Goal: Transaction & Acquisition: Book appointment/travel/reservation

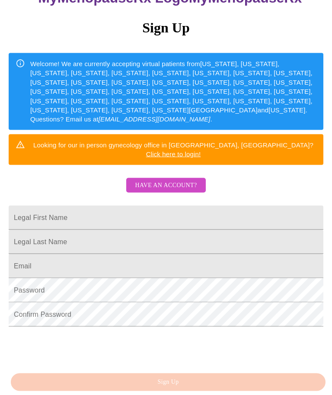
scroll to position [108, 0]
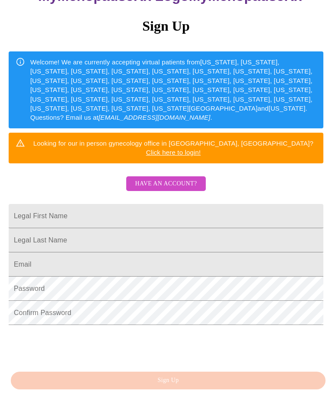
click at [189, 179] on span "Have an account?" at bounding box center [166, 184] width 62 height 11
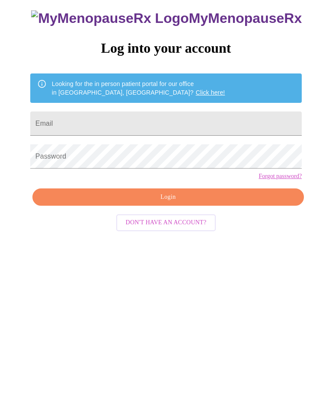
scroll to position [9, 0]
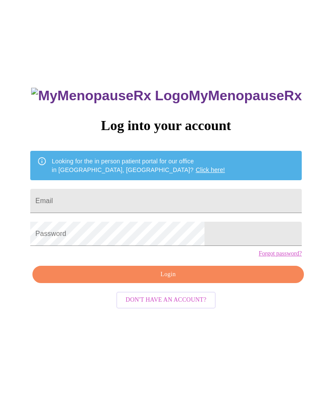
click at [215, 200] on input "Email" at bounding box center [166, 201] width 272 height 24
type input "cramirez67@gmail.com"
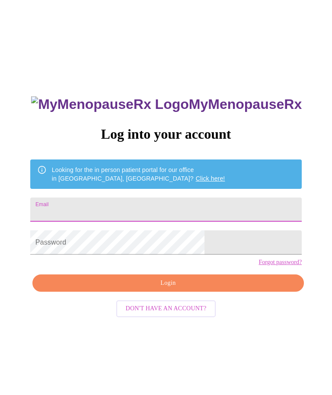
scroll to position [97, 0]
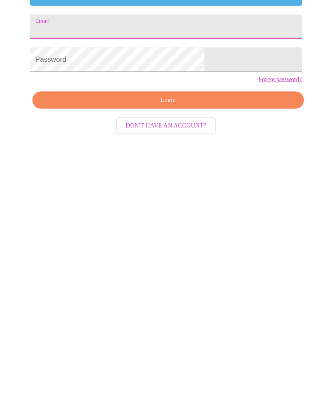
type input "cramirez67@gmail.com"
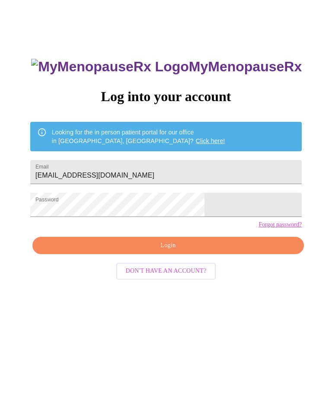
click at [188, 252] on span "Login" at bounding box center [168, 246] width 252 height 11
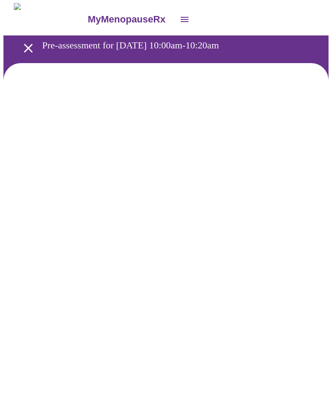
scroll to position [0, 0]
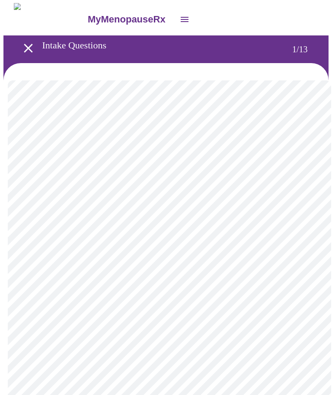
click at [272, 180] on body "MyMenopauseRx Intake Questions 1 / 13" at bounding box center [165, 399] width 325 height 792
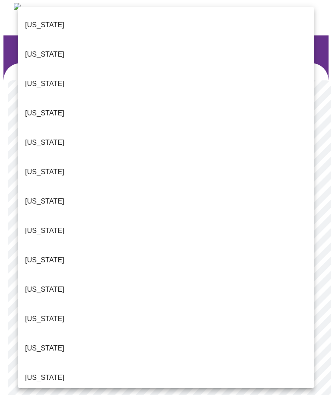
click at [47, 363] on li "Illinois" at bounding box center [166, 377] width 296 height 29
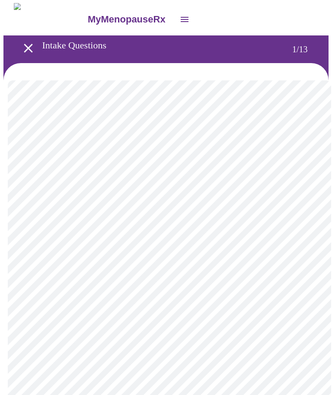
click at [115, 249] on body "MyMenopauseRx Intake Questions 1 / 13" at bounding box center [165, 396] width 325 height 787
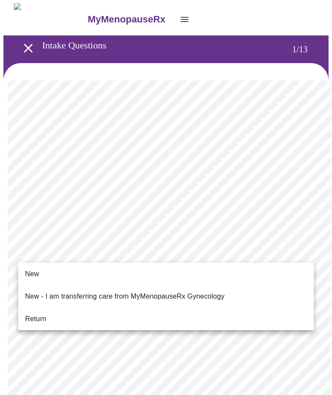
click at [68, 311] on li "Return" at bounding box center [166, 319] width 296 height 16
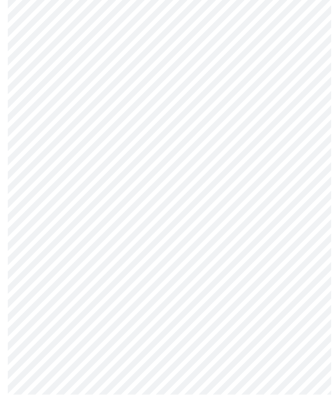
scroll to position [0, 0]
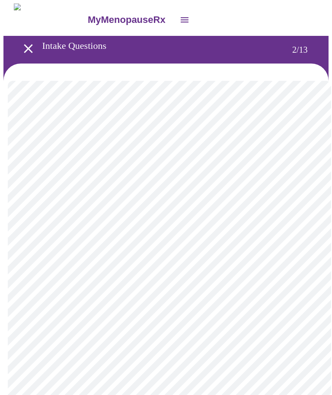
click at [135, 192] on body "MyMenopauseRx Intake Questions 2 / 13" at bounding box center [165, 274] width 325 height 543
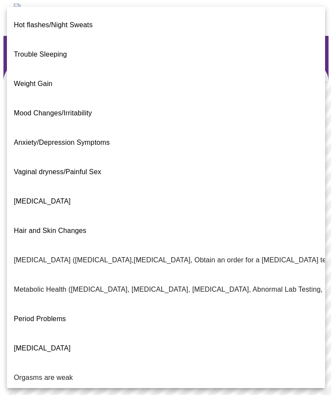
click at [139, 285] on p "Metabolic Health (Pre-diabetes, Elevated Cholesterol, Vitamin D, Abnormal Lab T…" at bounding box center [251, 290] width 474 height 10
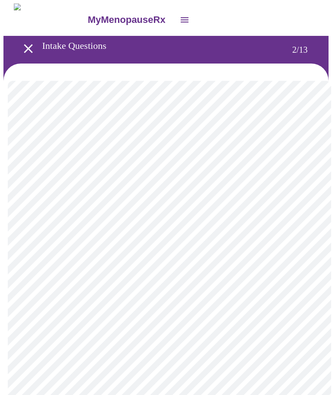
click at [201, 197] on body "MyMenopauseRx Intake Questions 2 / 13" at bounding box center [165, 272] width 325 height 538
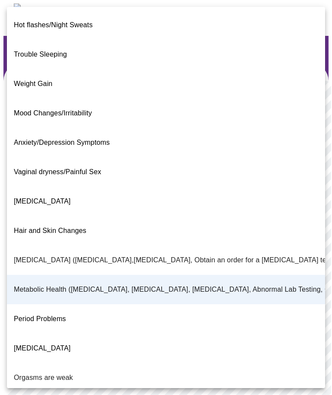
click at [117, 275] on li "Metabolic Health (Pre-diabetes, Elevated Cholesterol, Vitamin D, Abnormal Lab T…" at bounding box center [166, 289] width 318 height 29
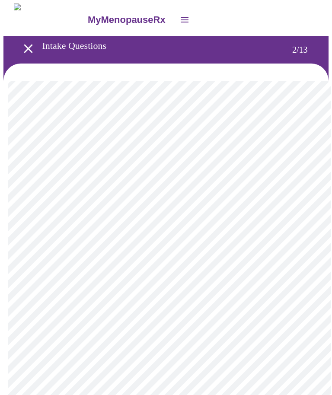
click at [296, 199] on body "MyMenopauseRx Intake Questions 2 / 13" at bounding box center [165, 272] width 325 height 538
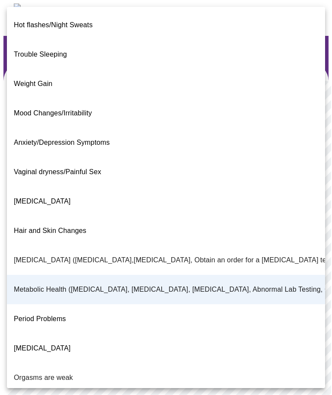
click at [167, 285] on p "Metabolic Health (Pre-diabetes, Elevated Cholesterol, Vitamin D, Abnormal Lab T…" at bounding box center [251, 290] width 474 height 10
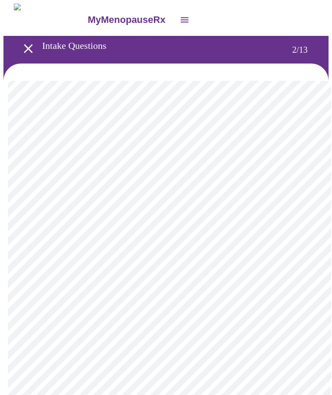
click at [283, 190] on body "MyMenopauseRx Intake Questions 2 / 13" at bounding box center [165, 272] width 325 height 538
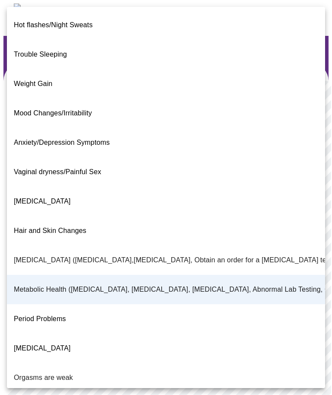
click at [102, 334] on li "Postmenopausal Bleeding" at bounding box center [166, 348] width 318 height 29
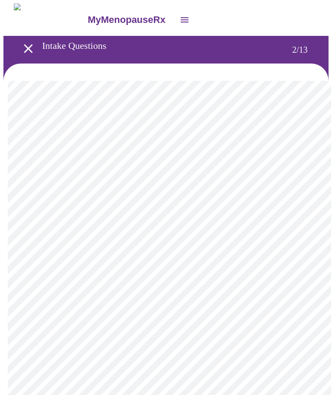
click at [131, 286] on body "MyMenopauseRx Intake Questions 2 / 13" at bounding box center [165, 272] width 325 height 538
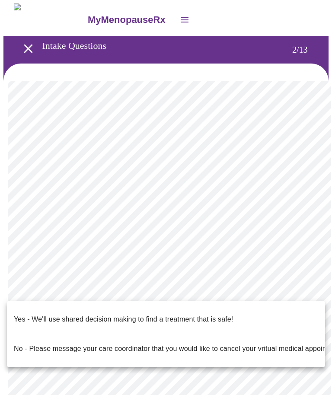
click at [142, 264] on div at bounding box center [166, 197] width 332 height 395
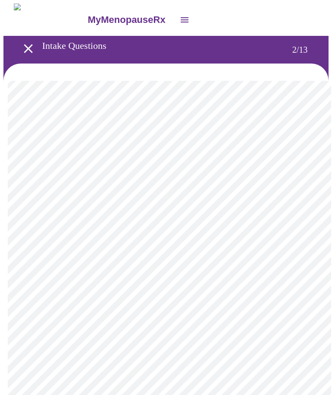
click at [138, 286] on body "MyMenopauseRx Intake Questions 2 / 13" at bounding box center [165, 272] width 325 height 538
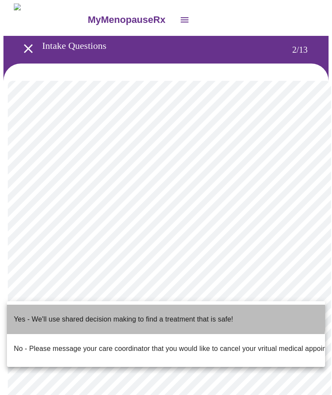
click at [120, 315] on p "Yes - We'll use shared decision making to find a treatment that is safe!" at bounding box center [123, 320] width 219 height 10
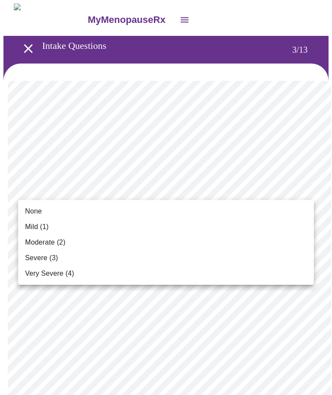
click at [49, 225] on span "Mild (1)" at bounding box center [37, 227] width 24 height 10
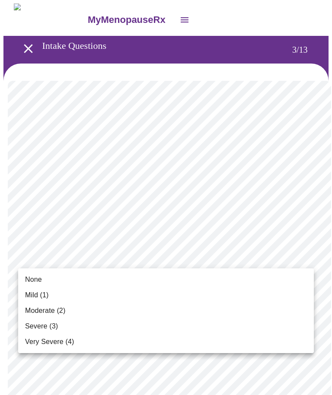
click at [61, 277] on li "None" at bounding box center [166, 280] width 296 height 16
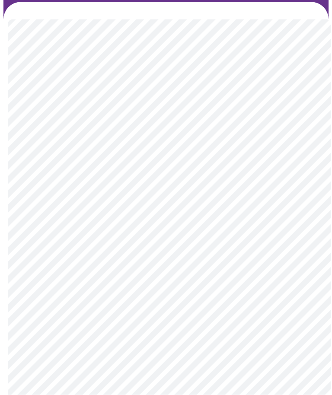
scroll to position [64, 0]
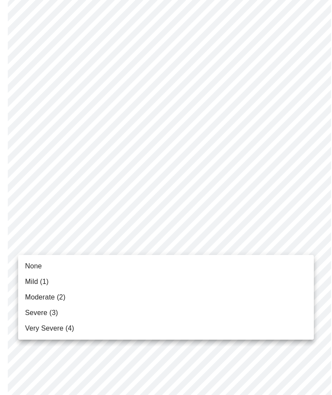
click at [67, 300] on li "Moderate (2)" at bounding box center [166, 298] width 296 height 16
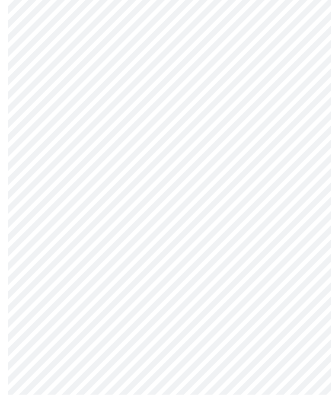
scroll to position [132, 0]
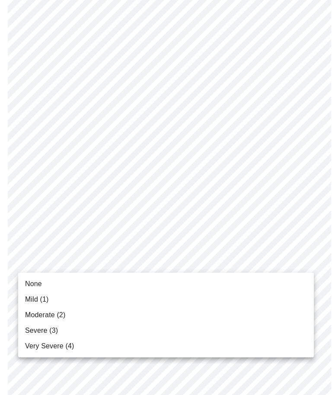
click at [69, 313] on li "Moderate (2)" at bounding box center [166, 316] width 296 height 16
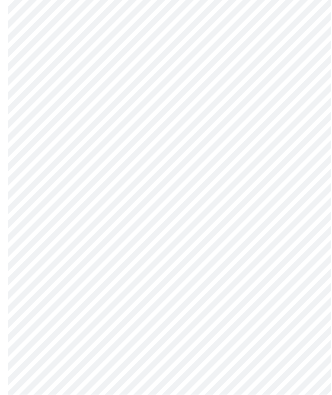
scroll to position [189, 0]
click at [125, 273] on body "MyMenopauseRx Intake Questions 3 / 13" at bounding box center [165, 370] width 325 height 1111
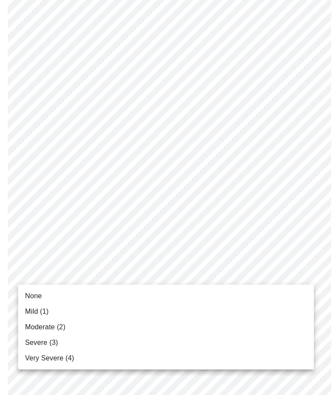
click at [42, 293] on span "None" at bounding box center [33, 296] width 17 height 10
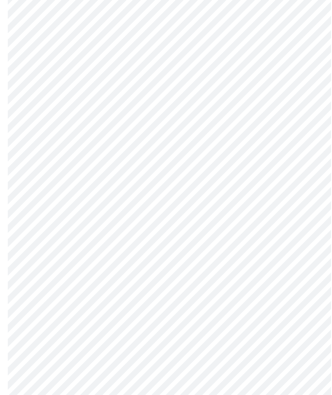
scroll to position [233, 0]
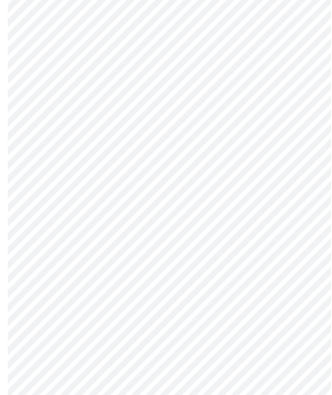
click at [117, 289] on body "MyMenopauseRx Intake Questions 3 / 13" at bounding box center [165, 320] width 325 height 1100
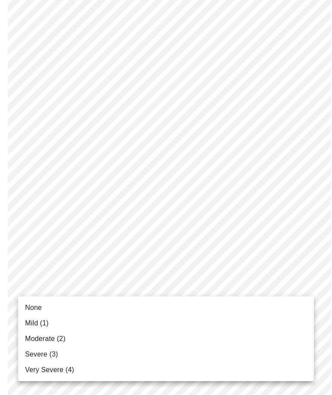
click at [58, 323] on li "Mild (1)" at bounding box center [166, 324] width 296 height 16
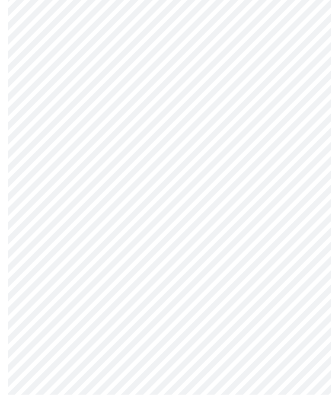
scroll to position [317, 0]
click at [142, 267] on body "MyMenopauseRx Intake Questions 3 / 13" at bounding box center [165, 230] width 325 height 1088
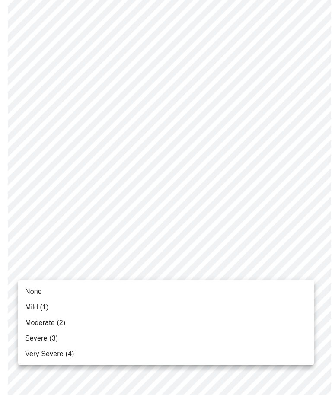
scroll to position [318, 0]
click at [57, 309] on li "Mild (1)" at bounding box center [166, 308] width 296 height 16
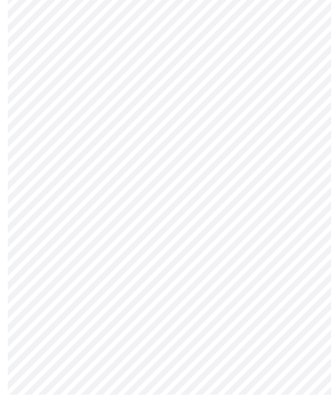
scroll to position [373, 0]
click at [131, 288] on body "MyMenopauseRx Intake Questions 3 / 13" at bounding box center [165, 169] width 325 height 1076
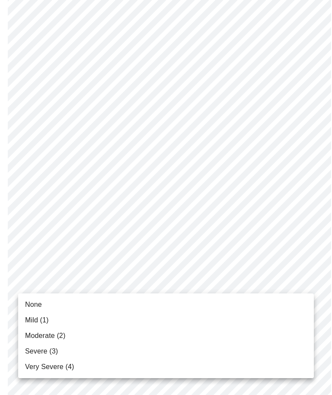
click at [54, 318] on li "Mild (1)" at bounding box center [166, 321] width 296 height 16
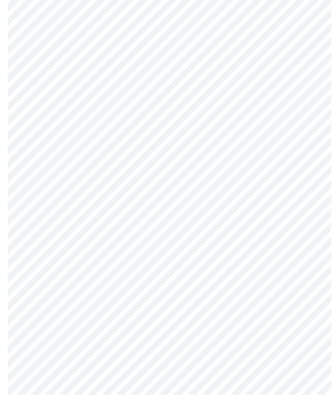
click at [116, 310] on body "MyMenopauseRx Intake Questions 3 / 13" at bounding box center [165, 116] width 325 height 1065
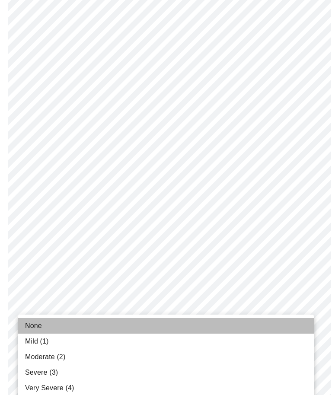
click at [42, 324] on li "None" at bounding box center [166, 326] width 296 height 16
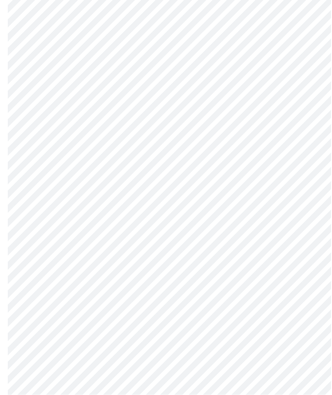
click at [117, 315] on body "MyMenopauseRx Intake Questions 3 / 13" at bounding box center [165, 54] width 325 height 1053
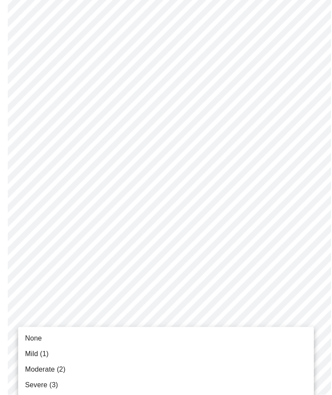
scroll to position [476, 0]
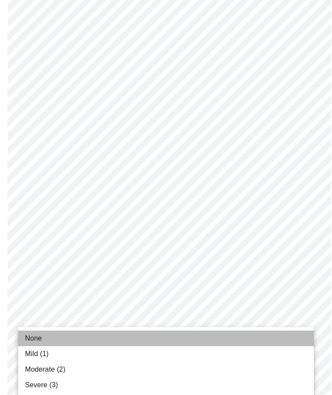
click at [40, 338] on span "None" at bounding box center [33, 339] width 17 height 10
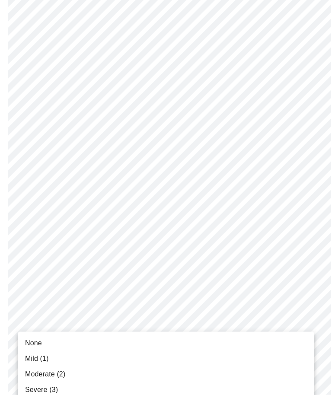
scroll to position [539, 0]
click at [52, 341] on li "None" at bounding box center [166, 344] width 296 height 16
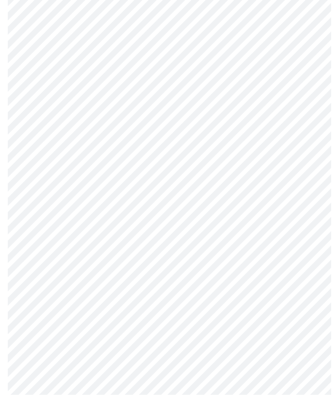
scroll to position [312, 0]
click at [303, 216] on body "MyMenopauseRx Intake Questions 4 / 13" at bounding box center [165, 119] width 325 height 854
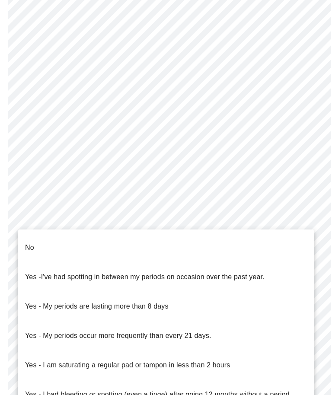
click at [279, 390] on p "Yes - I had bleeding or spotting (even a tinge) after going 12 months without a…" at bounding box center [157, 395] width 265 height 10
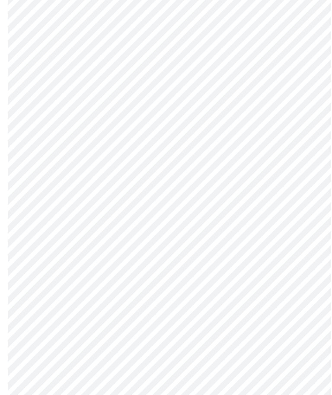
click at [279, 282] on body "MyMenopauseRx Intake Questions 4 / 13" at bounding box center [165, 117] width 325 height 850
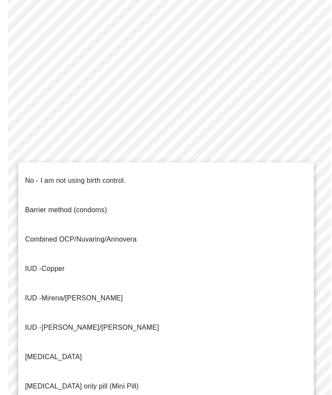
click at [30, 176] on p "No - I am not using birth control." at bounding box center [75, 181] width 101 height 10
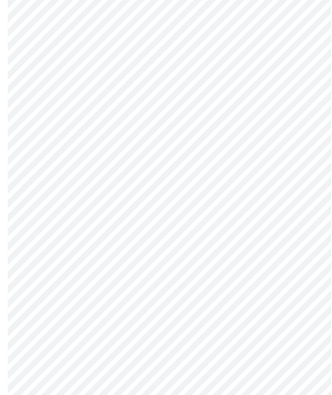
scroll to position [421, 0]
click at [187, 234] on body "MyMenopauseRx Intake Questions 4 / 13" at bounding box center [165, 5] width 325 height 845
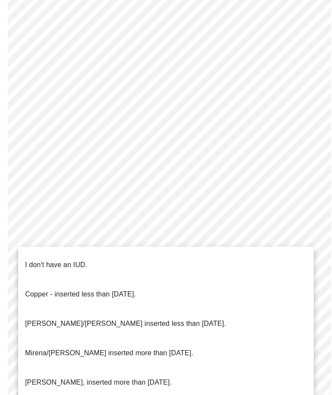
click at [81, 260] on p "I don't have an IUD." at bounding box center [56, 265] width 62 height 10
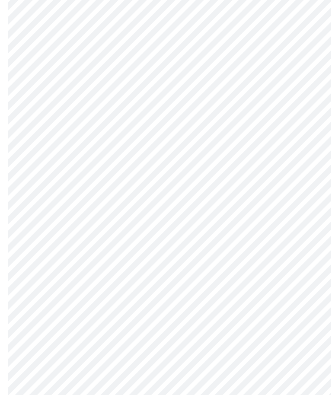
scroll to position [416, 0]
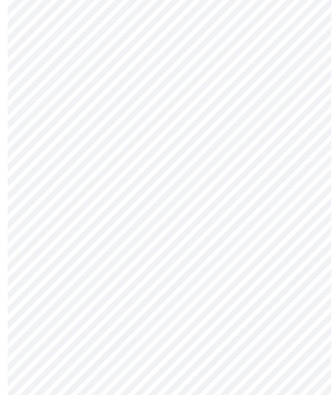
click at [136, 304] on body "MyMenopauseRx Intake Questions 4 / 13" at bounding box center [165, 7] width 325 height 840
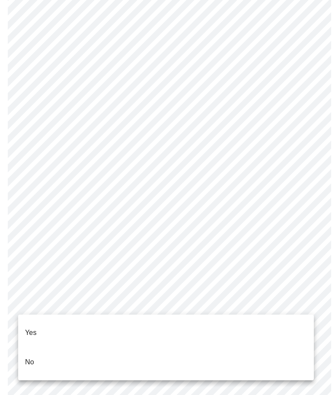
click at [83, 330] on li "Yes" at bounding box center [166, 332] width 296 height 29
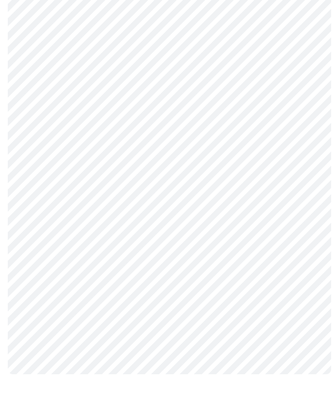
scroll to position [0, 0]
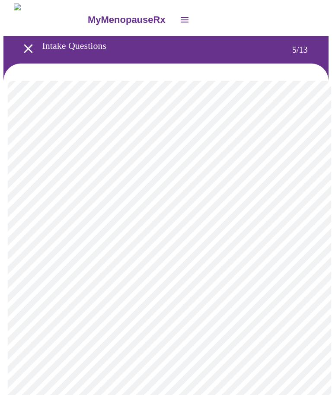
click at [174, 309] on body "MyMenopauseRx Intake Questions 5 / 13" at bounding box center [165, 328] width 325 height 651
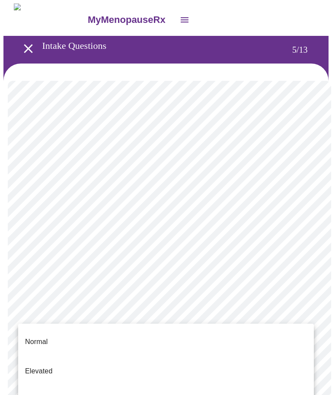
click at [61, 331] on li "Normal" at bounding box center [166, 342] width 296 height 29
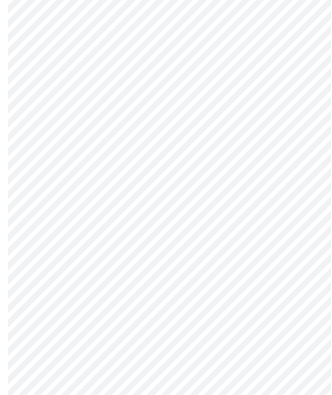
scroll to position [2260, 0]
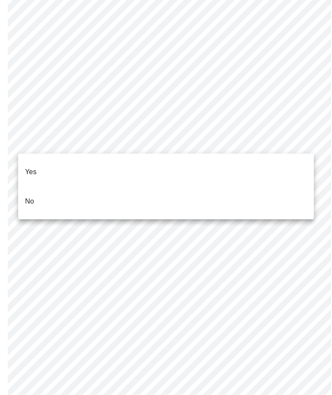
scroll to position [2261, 0]
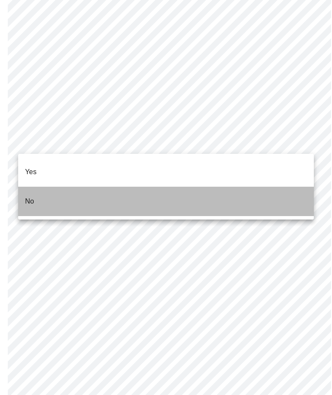
click at [33, 196] on p "No" at bounding box center [29, 201] width 9 height 10
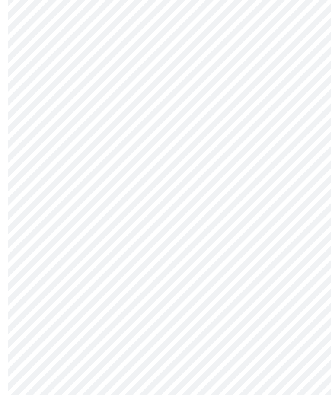
scroll to position [693, 0]
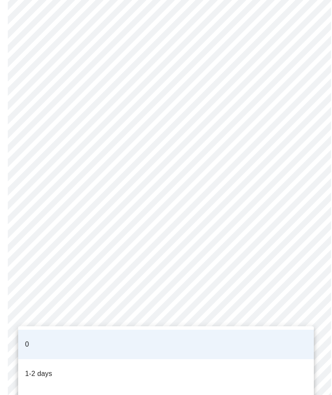
click at [61, 360] on li "1-2 days" at bounding box center [166, 374] width 296 height 29
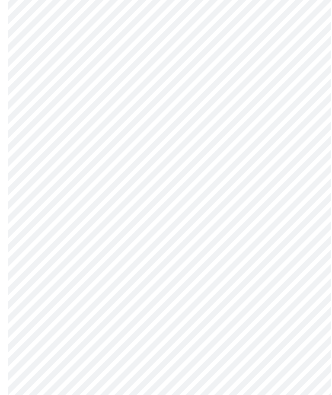
scroll to position [0, 0]
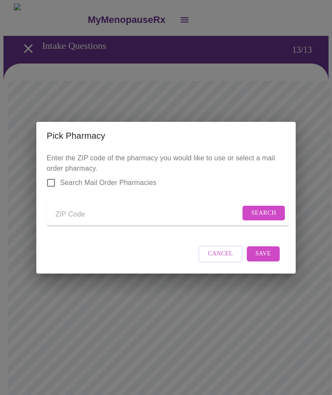
click at [96, 215] on input "Send a message to your care team" at bounding box center [147, 215] width 185 height 14
type input "60453"
click at [270, 210] on span "Search" at bounding box center [263, 213] width 25 height 11
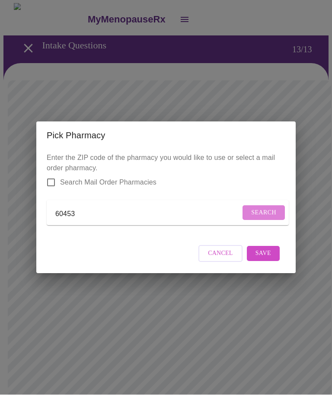
scroll to position [0, 0]
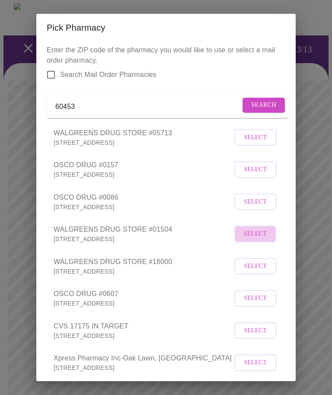
click at [257, 240] on span "Select" at bounding box center [255, 234] width 23 height 11
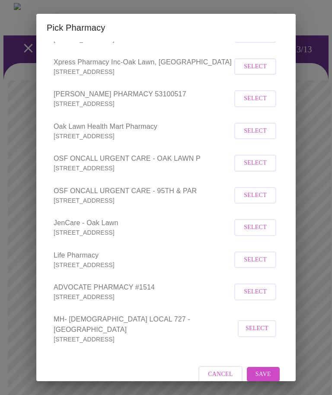
scroll to position [296, 0]
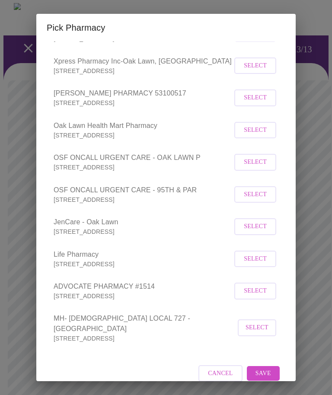
click at [268, 371] on span "Save" at bounding box center [264, 374] width 16 height 11
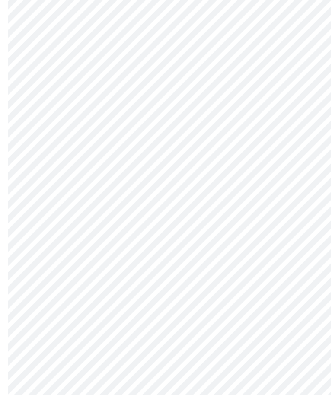
scroll to position [393, 0]
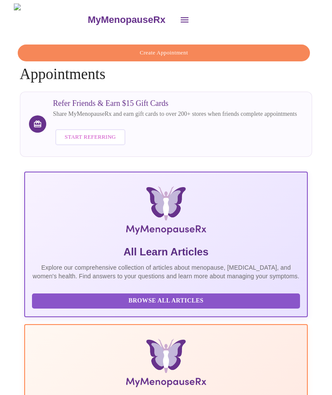
click at [180, 15] on icon "open drawer" at bounding box center [185, 20] width 10 height 10
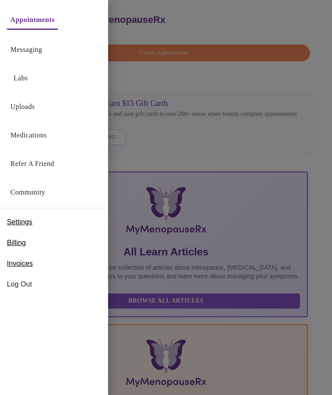
click at [34, 242] on div "Billing" at bounding box center [54, 243] width 108 height 21
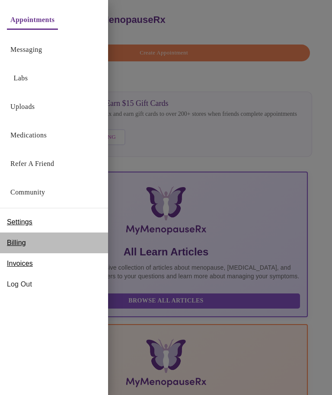
click at [22, 245] on span "Billing" at bounding box center [16, 243] width 19 height 10
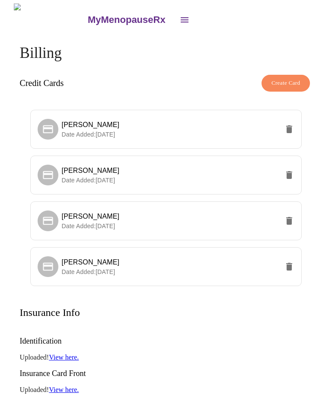
click at [297, 80] on span "Create Card" at bounding box center [286, 83] width 29 height 10
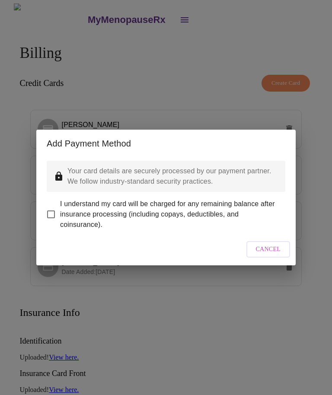
click at [54, 212] on input "I understand my card will be charged for any remaining balance after insurance …" at bounding box center [51, 215] width 18 height 18
checkbox input "true"
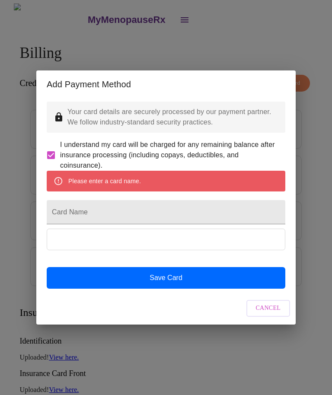
click at [129, 213] on input "Card Name" at bounding box center [166, 212] width 239 height 24
type input "Carmen Ramirez"
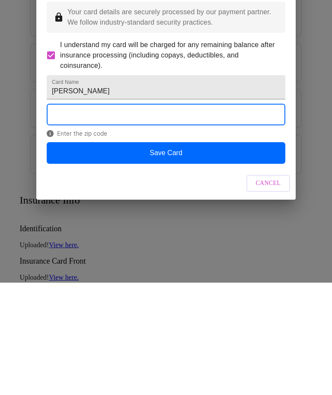
click at [176, 255] on button "Save Card" at bounding box center [166, 266] width 239 height 22
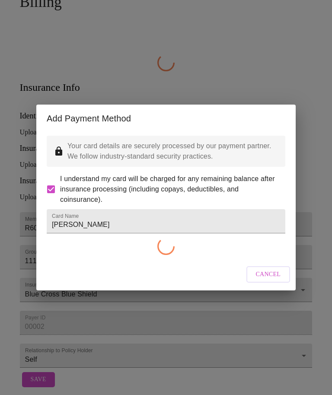
scroll to position [65, 0]
checkbox input "false"
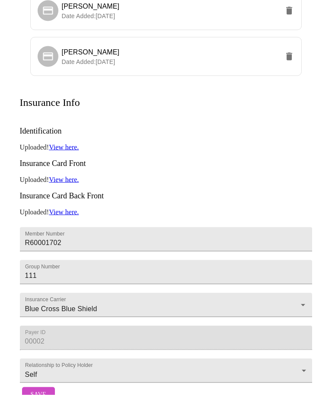
scroll to position [256, 0]
click at [36, 395] on span "Save" at bounding box center [39, 395] width 16 height 11
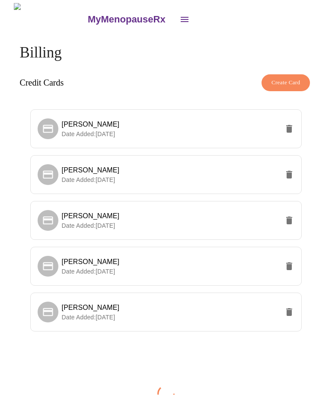
scroll to position [0, 0]
click at [284, 176] on button "delete" at bounding box center [289, 174] width 21 height 21
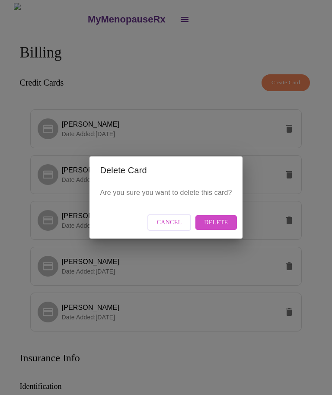
click at [279, 195] on div "Delete Card Are you sure you want to delete this card? Cancel Delete" at bounding box center [166, 197] width 332 height 395
click at [173, 228] on span "Cancel" at bounding box center [169, 223] width 25 height 11
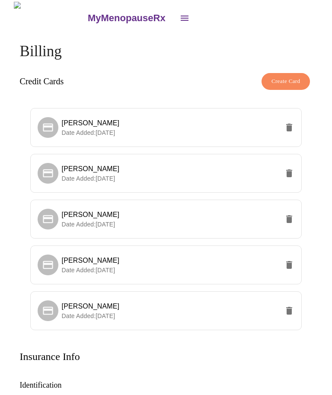
scroll to position [0, 0]
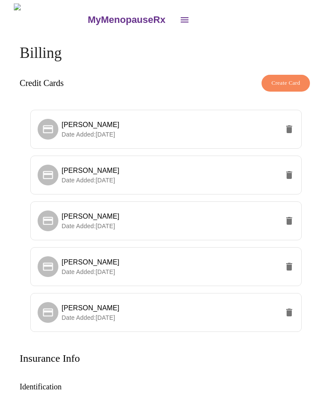
click at [37, 321] on li "Carmen Ramirez Date Added: 09-29-2025" at bounding box center [166, 312] width 272 height 39
click at [45, 302] on div at bounding box center [48, 312] width 21 height 21
click at [45, 310] on icon at bounding box center [48, 312] width 10 height 8
click at [181, 17] on icon "open drawer" at bounding box center [185, 19] width 8 height 5
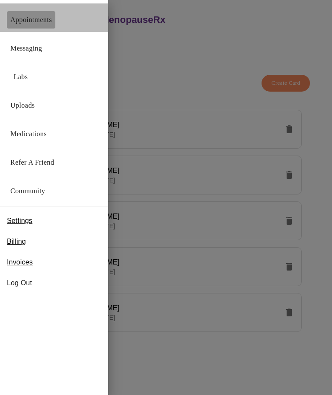
click at [29, 16] on link "Appointments" at bounding box center [31, 20] width 42 height 12
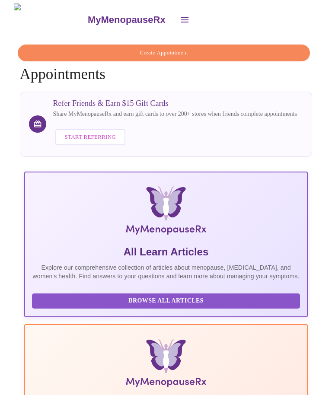
scroll to position [0, 610]
click at [181, 17] on icon "open drawer" at bounding box center [185, 19] width 8 height 5
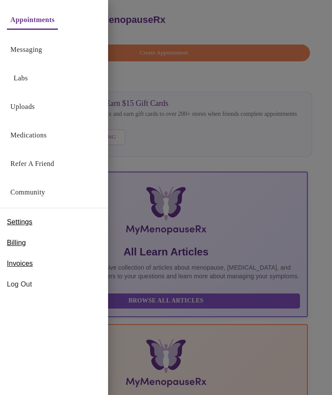
click at [47, 140] on link "Medications" at bounding box center [28, 135] width 36 height 12
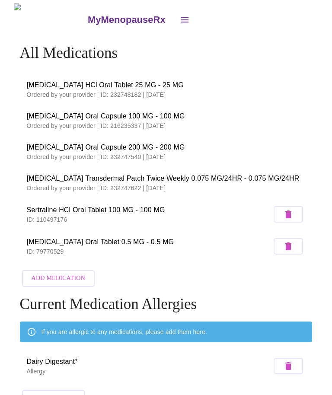
click at [181, 17] on icon "open drawer" at bounding box center [185, 19] width 8 height 5
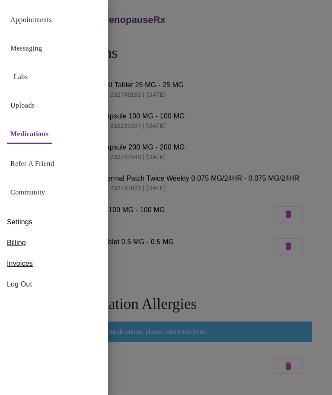
click at [316, 93] on div at bounding box center [166, 197] width 332 height 395
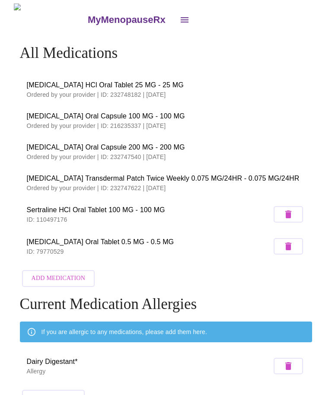
click at [180, 15] on icon "open drawer" at bounding box center [185, 20] width 10 height 10
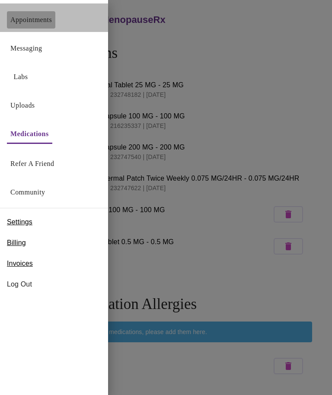
click at [52, 18] on link "Appointments" at bounding box center [31, 20] width 42 height 12
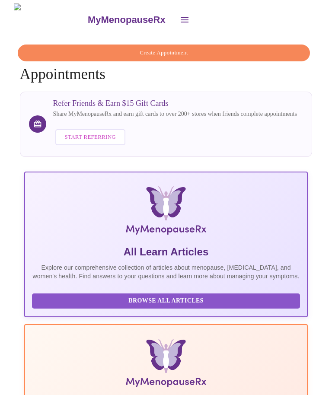
click at [64, 48] on span "Create Appointment" at bounding box center [164, 53] width 273 height 10
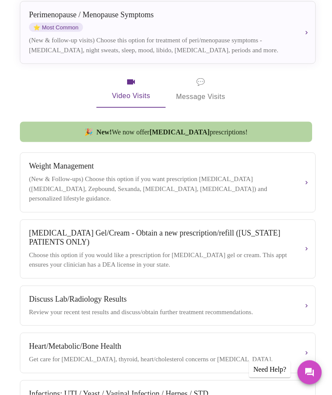
scroll to position [163, 0]
click at [310, 183] on button "Weight Management (New & Follow-ups) Choose this option if you want prescriptio…" at bounding box center [168, 182] width 296 height 60
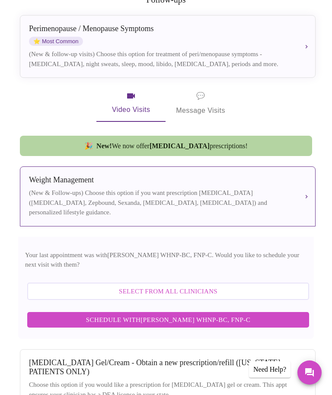
scroll to position [148, 0]
click at [311, 199] on button "Weight Management (New & Follow-ups) Choose this option if you want prescriptio…" at bounding box center [168, 197] width 296 height 60
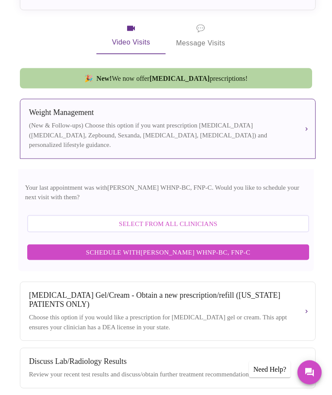
scroll to position [218, 0]
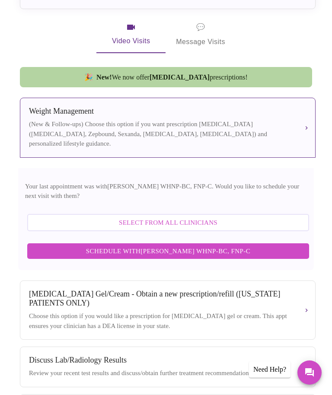
click at [292, 246] on span "Schedule with Jenny Kowalczyk WHNP-BC, FNP-C" at bounding box center [168, 251] width 265 height 11
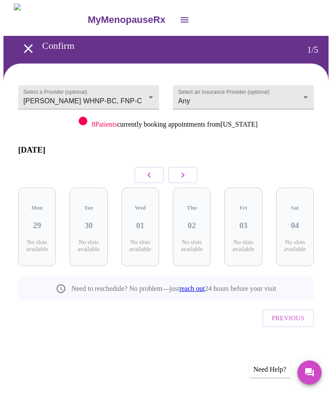
scroll to position [0, 0]
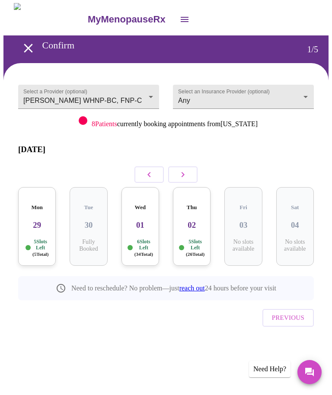
click at [35, 221] on h3 "29" at bounding box center [37, 226] width 24 height 10
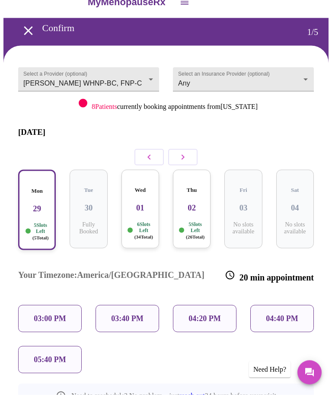
scroll to position [18, 0]
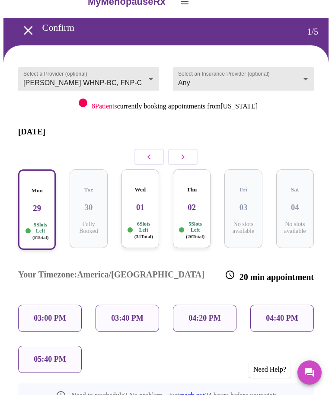
click at [55, 314] on p "03:00 PM" at bounding box center [50, 318] width 32 height 9
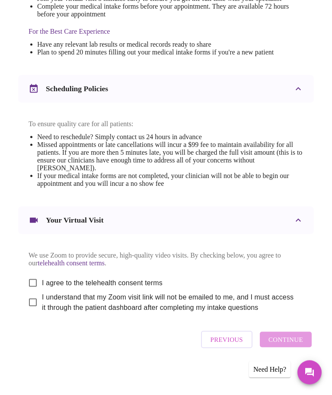
scroll to position [293, 0]
click at [28, 292] on input "I agree to the telehealth consent terms" at bounding box center [33, 283] width 18 height 18
checkbox input "true"
click at [31, 312] on input "I understand that my Zoom visit link will not be emailed to me, and I must acce…" at bounding box center [33, 303] width 18 height 18
checkbox input "true"
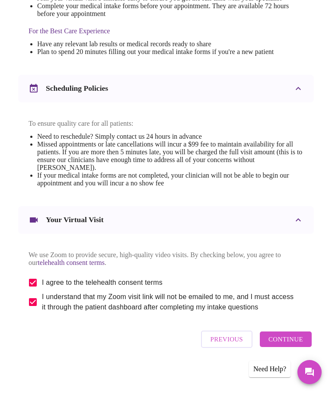
click at [300, 346] on span "Continue" at bounding box center [286, 339] width 35 height 11
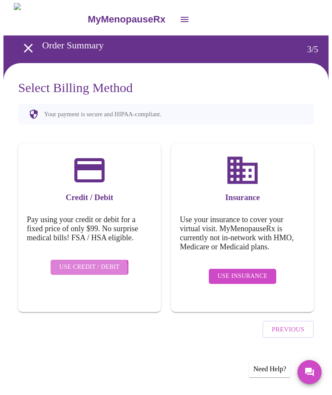
click at [84, 263] on span "Use Credit / Debit" at bounding box center [89, 268] width 61 height 11
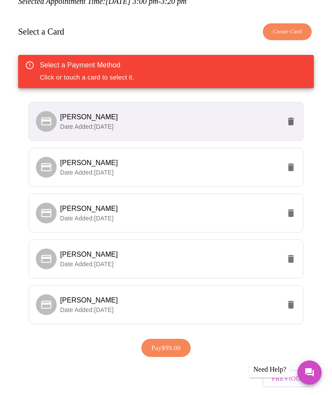
scroll to position [109, 0]
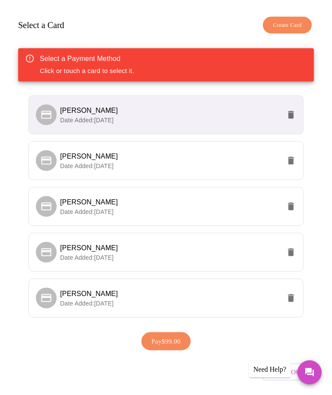
click at [264, 299] on p "Date Added: 09-29-2025" at bounding box center [170, 303] width 221 height 9
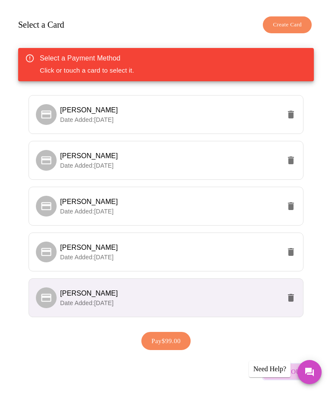
click at [292, 367] on span "Previous" at bounding box center [288, 372] width 32 height 11
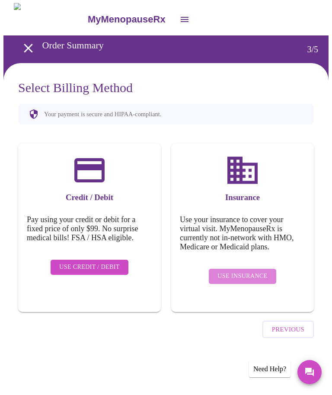
click at [261, 272] on span "Use Insurance" at bounding box center [243, 277] width 50 height 11
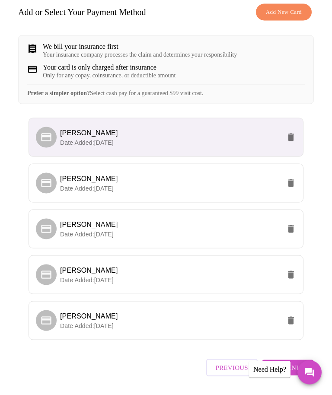
scroll to position [130, 0]
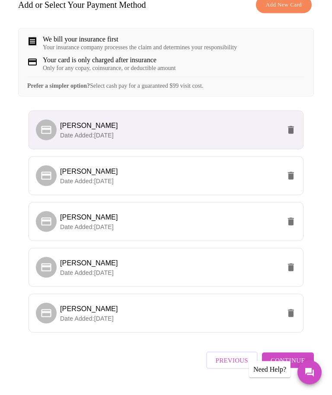
click at [272, 315] on span "Carmen Ramirez" at bounding box center [170, 309] width 221 height 10
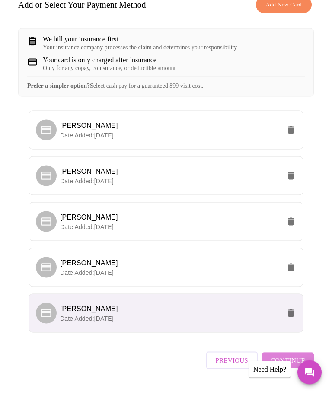
scroll to position [130, 0]
click at [303, 366] on span "Continue" at bounding box center [288, 360] width 35 height 11
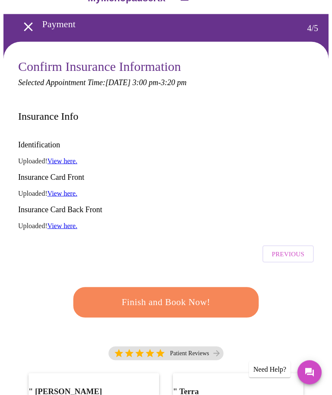
scroll to position [20, 0]
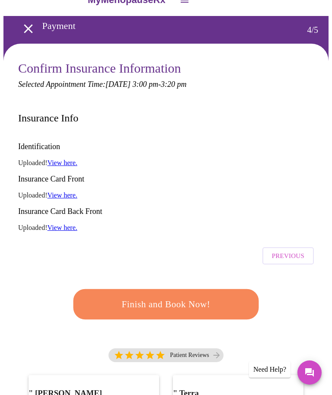
click at [233, 297] on span "Finish and Book Now!" at bounding box center [166, 305] width 160 height 16
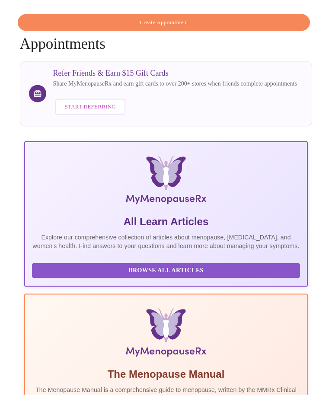
scroll to position [32, 0]
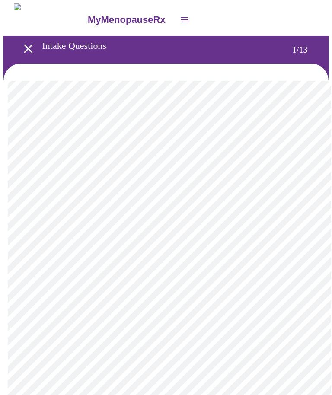
click at [274, 187] on body "MyMenopauseRx Intake Questions 1 / 13" at bounding box center [165, 399] width 325 height 792
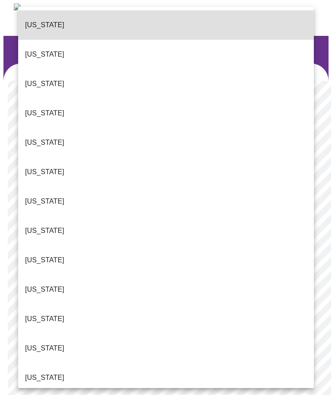
click at [23, 363] on li "[US_STATE]" at bounding box center [166, 377] width 296 height 29
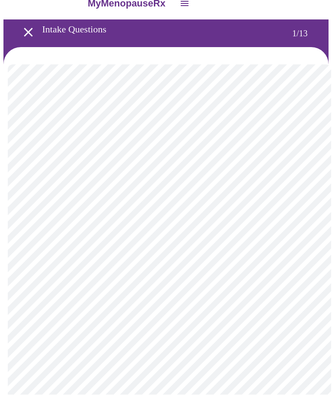
click at [269, 234] on body "MyMenopauseRx Intake Questions 1 / 13" at bounding box center [165, 380] width 325 height 787
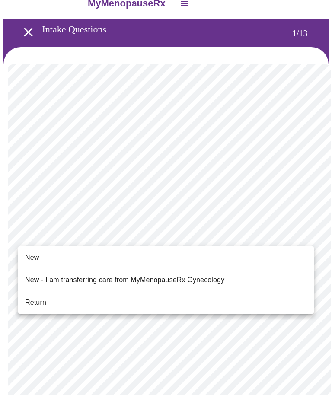
scroll to position [16, 0]
click at [36, 298] on span "Return" at bounding box center [35, 303] width 21 height 10
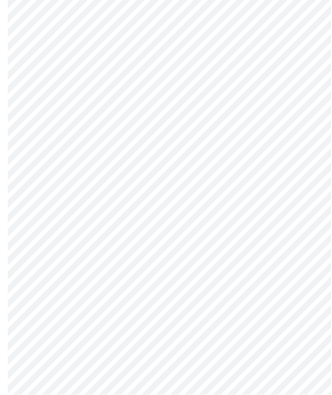
scroll to position [0, 0]
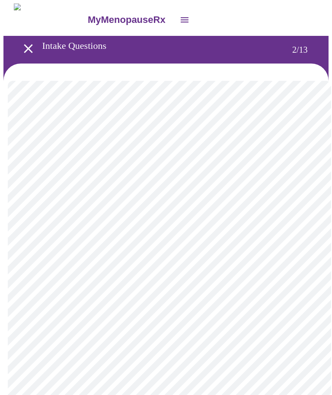
click at [302, 194] on body "MyMenopauseRx Intake Questions 2 / 13" at bounding box center [165, 274] width 325 height 543
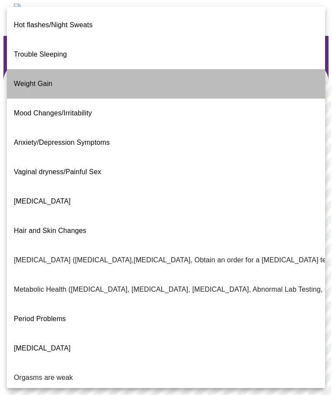
click at [20, 80] on span "Weight Gain" at bounding box center [33, 83] width 39 height 7
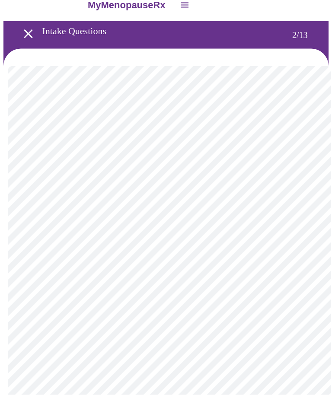
scroll to position [15, 0]
click at [301, 273] on body "MyMenopauseRx Intake Questions 2 / 13" at bounding box center [165, 257] width 325 height 538
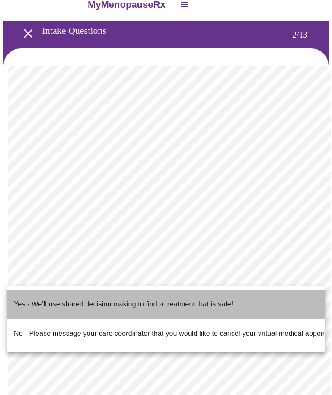
click at [16, 303] on span "Yes - We'll use shared decision making to find a treatment that is safe!" at bounding box center [123, 304] width 219 height 24
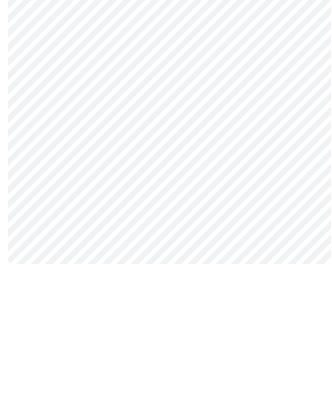
scroll to position [0, 0]
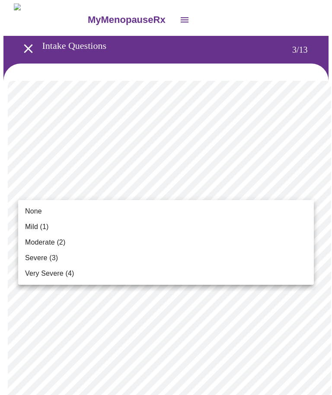
click at [31, 42] on div at bounding box center [166, 197] width 332 height 395
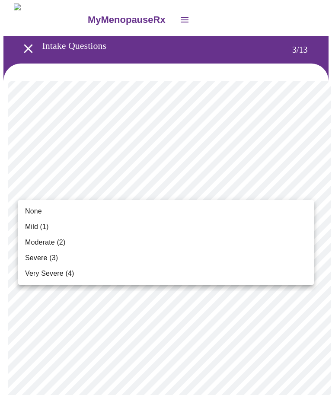
click at [28, 227] on span "Mild (1)" at bounding box center [37, 227] width 24 height 10
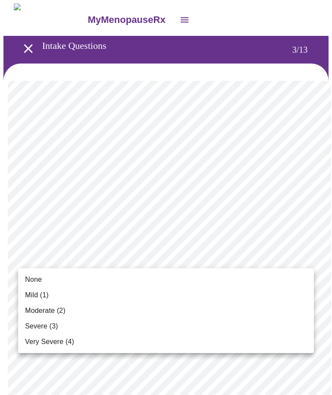
click at [31, 278] on span "None" at bounding box center [33, 280] width 17 height 10
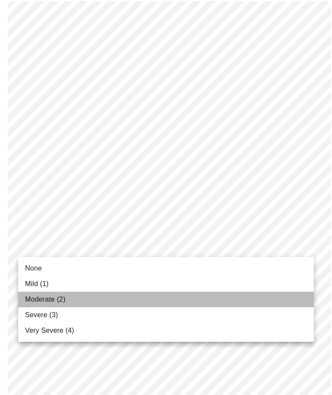
click at [33, 299] on span "Moderate (2)" at bounding box center [45, 300] width 40 height 10
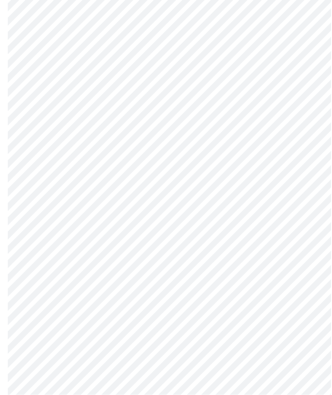
scroll to position [135, 0]
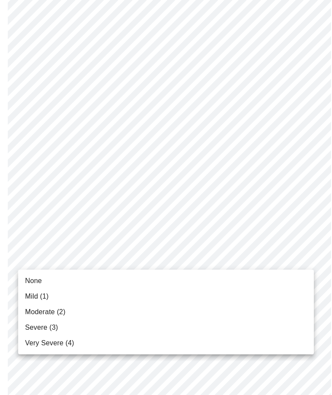
click at [24, 294] on li "Mild (1)" at bounding box center [166, 297] width 296 height 16
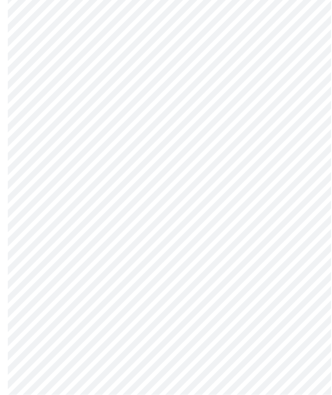
scroll to position [186, 0]
click at [285, 274] on body "MyMenopauseRx Intake Questions 3 / 13" at bounding box center [165, 373] width 325 height 1111
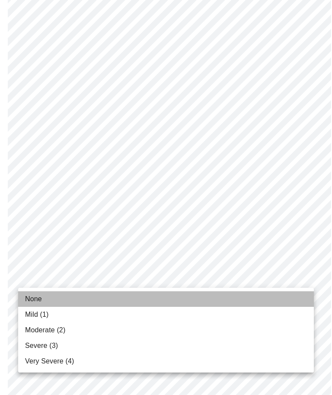
click at [23, 297] on li "None" at bounding box center [166, 300] width 296 height 16
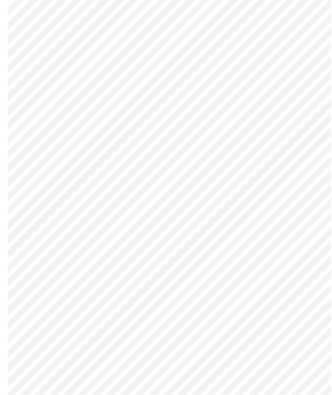
scroll to position [245, 0]
click at [279, 276] on body "MyMenopauseRx Intake Questions 3 / 13" at bounding box center [165, 309] width 325 height 1100
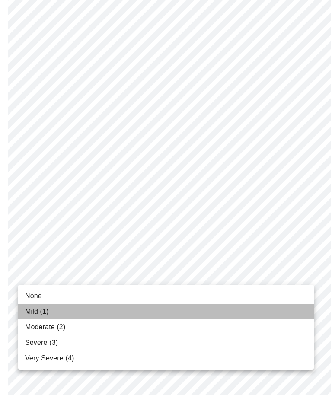
click at [29, 308] on span "Mild (1)" at bounding box center [37, 312] width 24 height 10
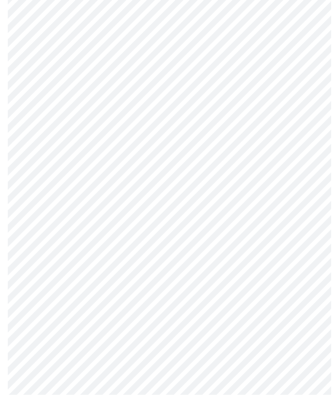
scroll to position [344, 0]
click at [292, 243] on body "MyMenopauseRx Intake Questions 3 / 13" at bounding box center [165, 203] width 325 height 1088
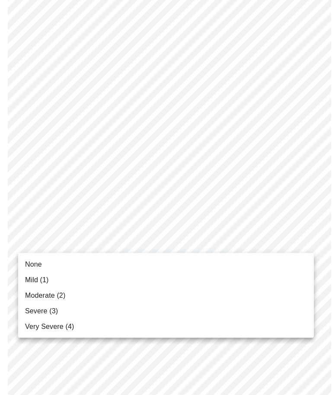
scroll to position [345, 0]
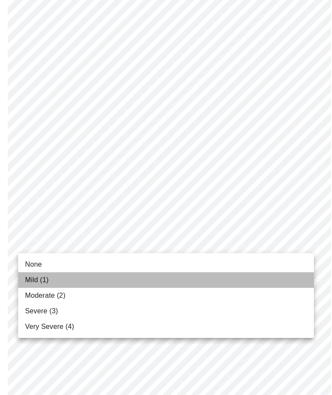
click at [27, 278] on span "Mild (1)" at bounding box center [37, 280] width 24 height 10
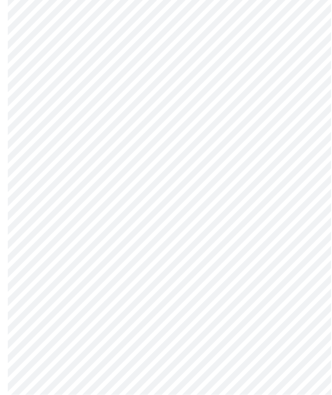
scroll to position [383, 0]
click at [280, 273] on body "MyMenopauseRx Intake Questions 3 / 13" at bounding box center [165, 159] width 325 height 1076
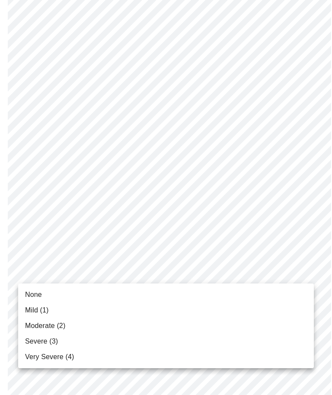
click at [30, 292] on span "None" at bounding box center [33, 295] width 17 height 10
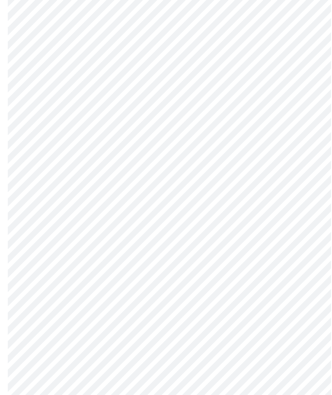
scroll to position [440, 0]
click at [287, 290] on body "MyMenopauseRx Intake Questions 3 / 13" at bounding box center [165, 95] width 325 height 1065
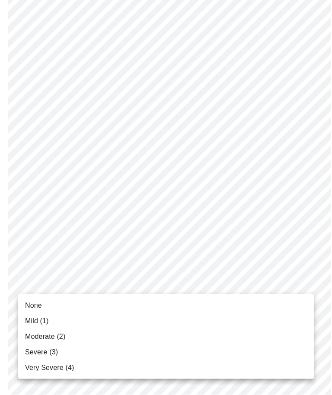
scroll to position [440, 0]
click at [29, 303] on span "None" at bounding box center [33, 306] width 17 height 10
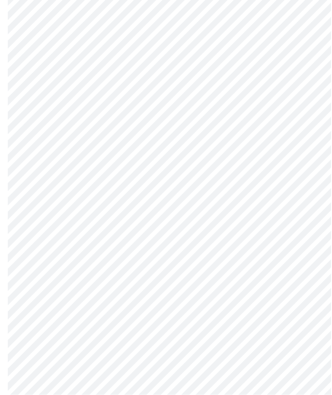
scroll to position [569, 0]
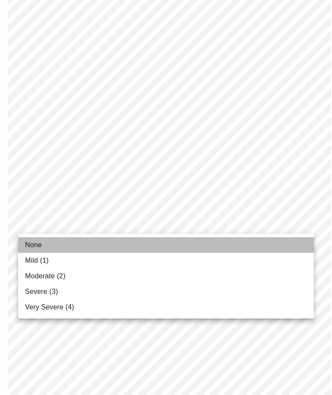
click at [30, 242] on span "None" at bounding box center [33, 245] width 17 height 10
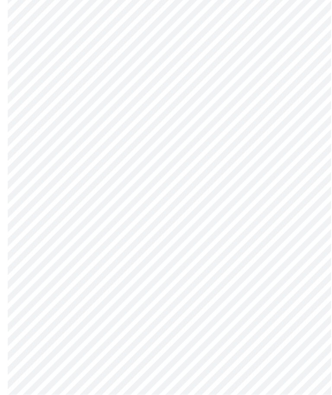
scroll to position [587, 0]
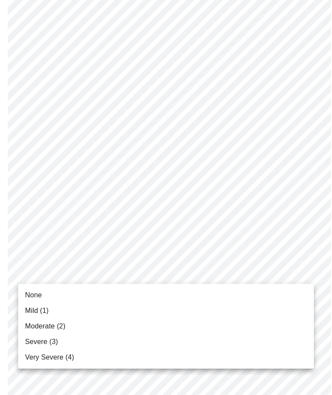
click at [29, 291] on span "None" at bounding box center [33, 295] width 17 height 10
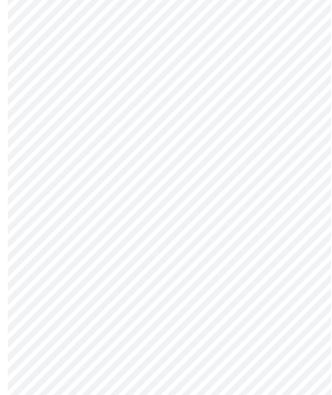
scroll to position [340, 0]
click at [275, 154] on body "MyMenopauseRx Intake Questions 3 / 13" at bounding box center [165, 207] width 325 height 1030
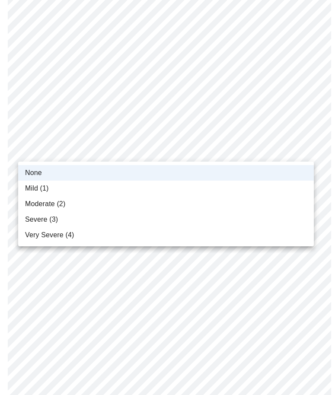
click at [31, 186] on span "Mild (1)" at bounding box center [37, 188] width 24 height 10
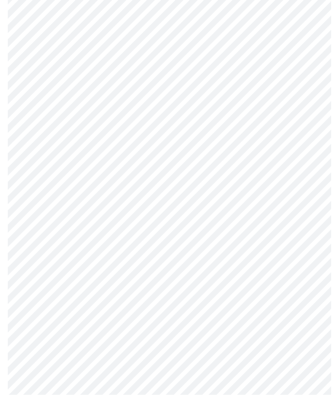
scroll to position [359, 0]
click at [285, 231] on body "MyMenopauseRx Intake Questions 3 / 13" at bounding box center [165, 160] width 325 height 1030
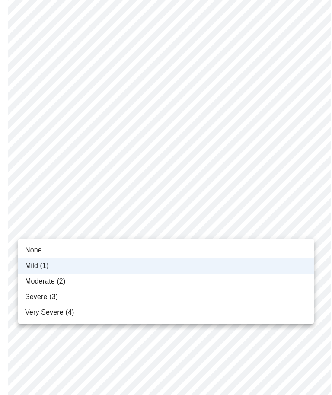
click at [32, 280] on span "Moderate (2)" at bounding box center [45, 281] width 40 height 10
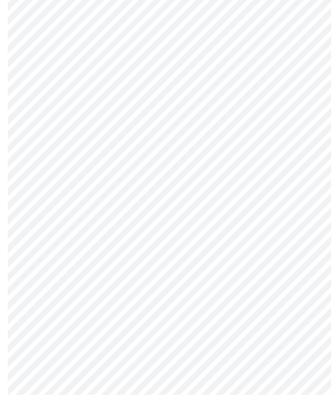
scroll to position [307, 0]
click at [291, 221] on body "MyMenopauseRx Intake Questions 4 / 13" at bounding box center [165, 123] width 325 height 854
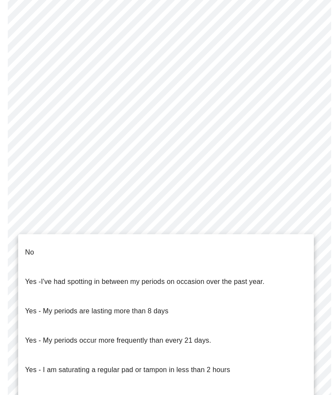
click at [186, 244] on li "No" at bounding box center [166, 252] width 296 height 29
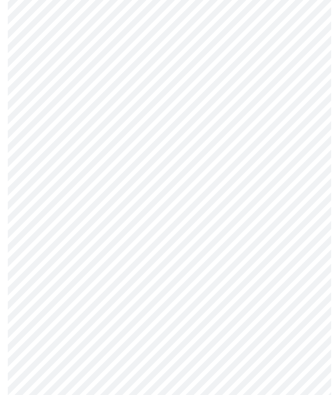
click at [218, 228] on body "MyMenopauseRx Intake Questions 4 / 13" at bounding box center [165, 121] width 325 height 850
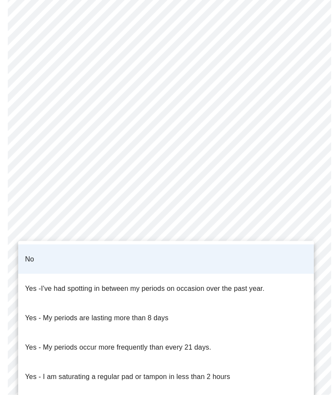
scroll to position [344, 0]
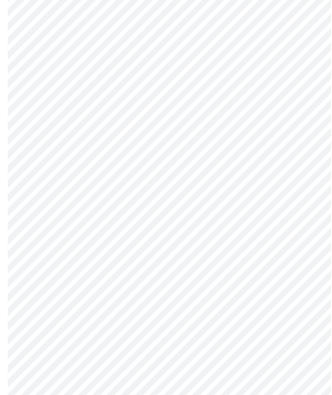
click at [254, 246] on body "MyMenopauseRx Intake Questions 4 / 13" at bounding box center [165, 85] width 325 height 850
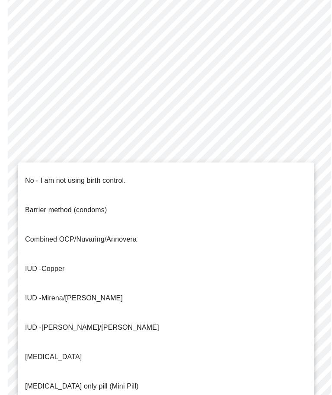
click at [31, 176] on p "No - I am not using birth control." at bounding box center [75, 181] width 101 height 10
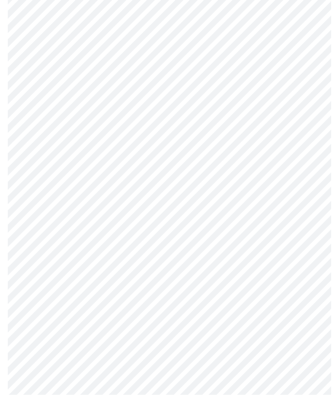
click at [32, 245] on body "MyMenopauseRx Intake Questions 4 / 13" at bounding box center [165, 13] width 325 height 845
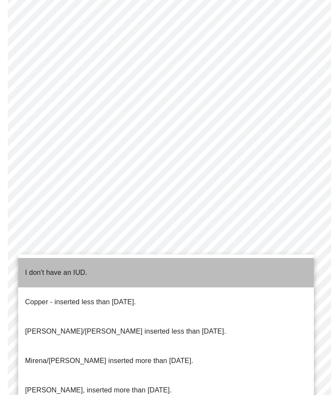
click at [28, 268] on p "I don't have an IUD." at bounding box center [56, 273] width 62 height 10
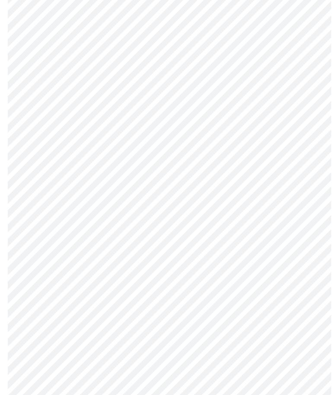
scroll to position [416, 0]
click at [31, 301] on body "MyMenopauseRx Intake Questions 4 / 13" at bounding box center [165, 7] width 325 height 840
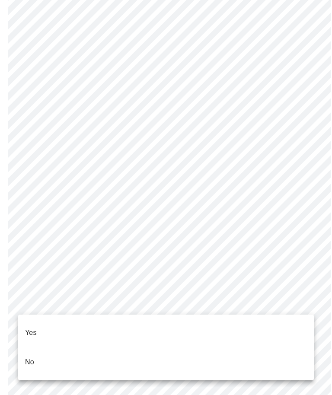
click at [27, 328] on p "Yes" at bounding box center [31, 333] width 12 height 10
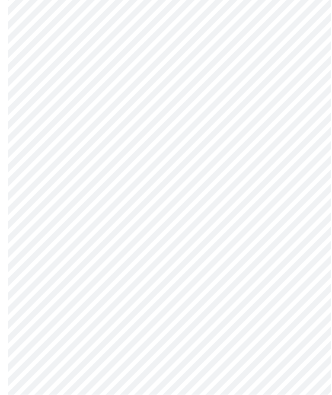
scroll to position [2265, 0]
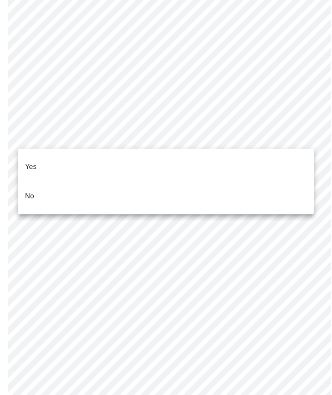
click at [231, 183] on li "No" at bounding box center [166, 196] width 296 height 29
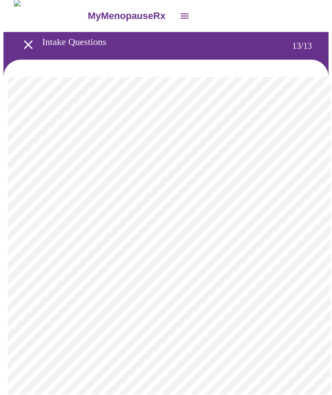
scroll to position [4, 0]
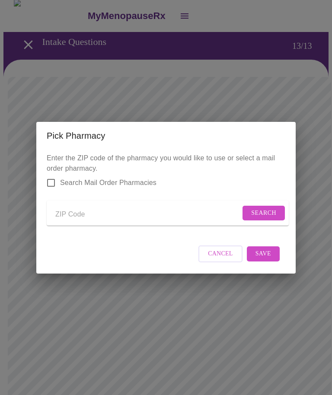
click at [61, 214] on input "Send a message to your care team" at bounding box center [147, 215] width 185 height 14
type input "60453"
click at [267, 209] on span "Search" at bounding box center [263, 213] width 25 height 11
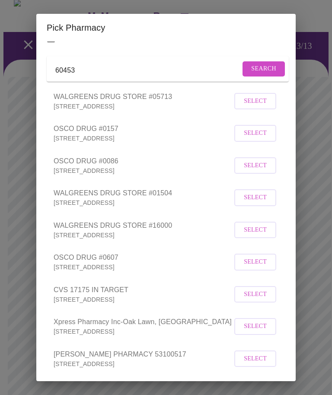
scroll to position [35, 0]
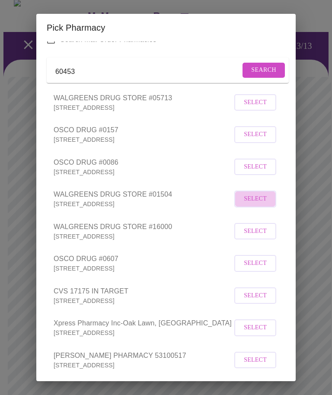
click at [260, 205] on span "Select" at bounding box center [255, 199] width 23 height 11
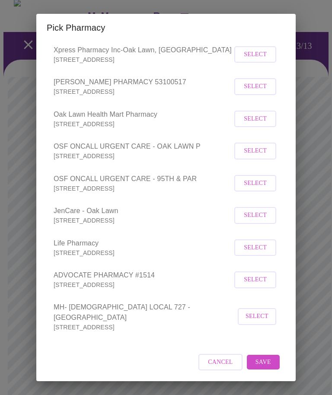
scroll to position [307, 0]
click at [267, 364] on span "Save" at bounding box center [264, 363] width 16 height 11
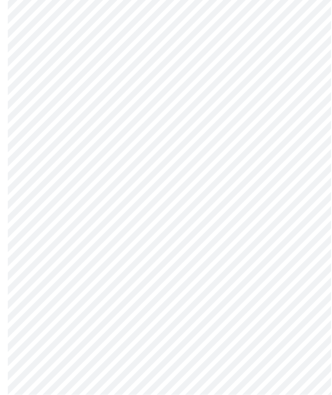
scroll to position [393, 0]
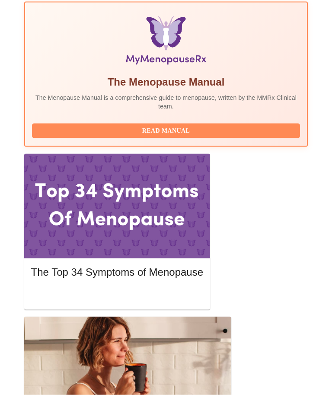
scroll to position [314, 0]
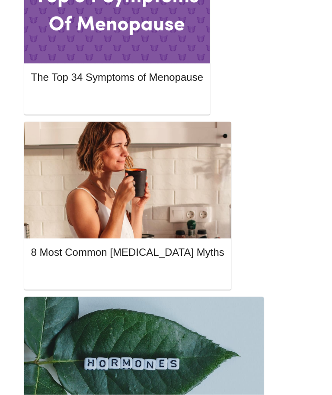
scroll to position [518, 0]
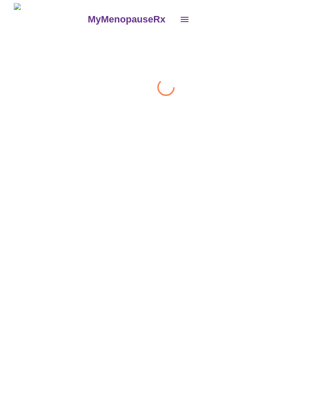
scroll to position [0, 0]
